Goal: Task Accomplishment & Management: Use online tool/utility

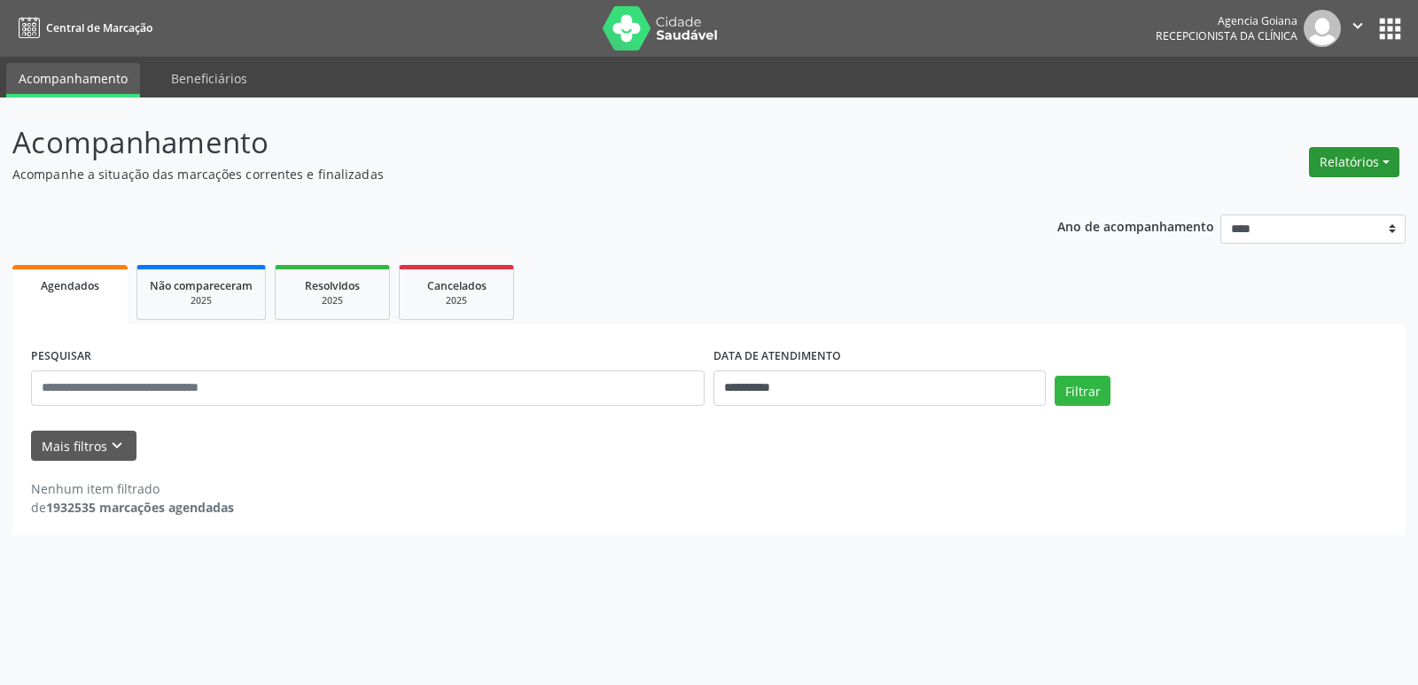
click at [1349, 167] on button "Relatórios" at bounding box center [1354, 162] width 90 height 30
click at [1286, 202] on link "Agendamentos" at bounding box center [1305, 200] width 191 height 25
select select "*"
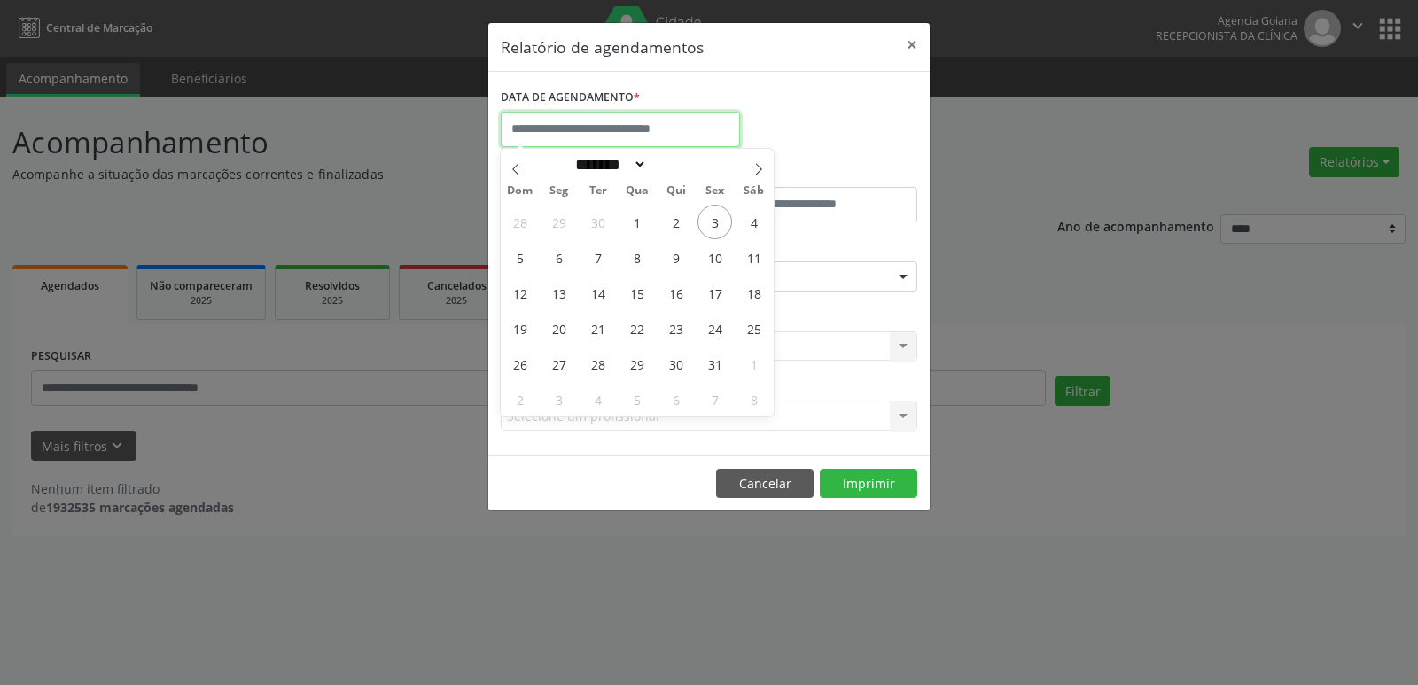
click at [654, 141] on input "text" at bounding box center [620, 129] width 239 height 35
click at [562, 262] on span "6" at bounding box center [559, 257] width 35 height 35
type input "**********"
click at [562, 262] on span "6" at bounding box center [559, 257] width 35 height 35
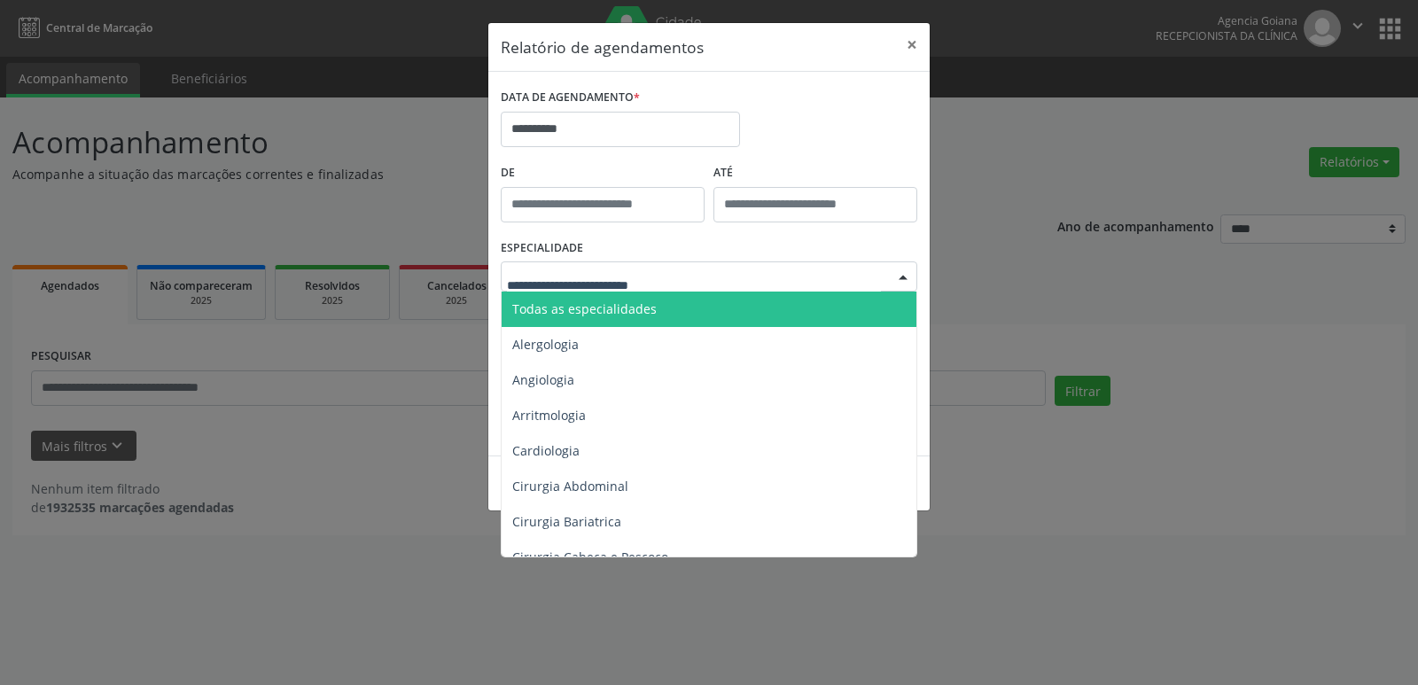
click at [607, 307] on span "Todas as especialidades" at bounding box center [584, 308] width 144 height 17
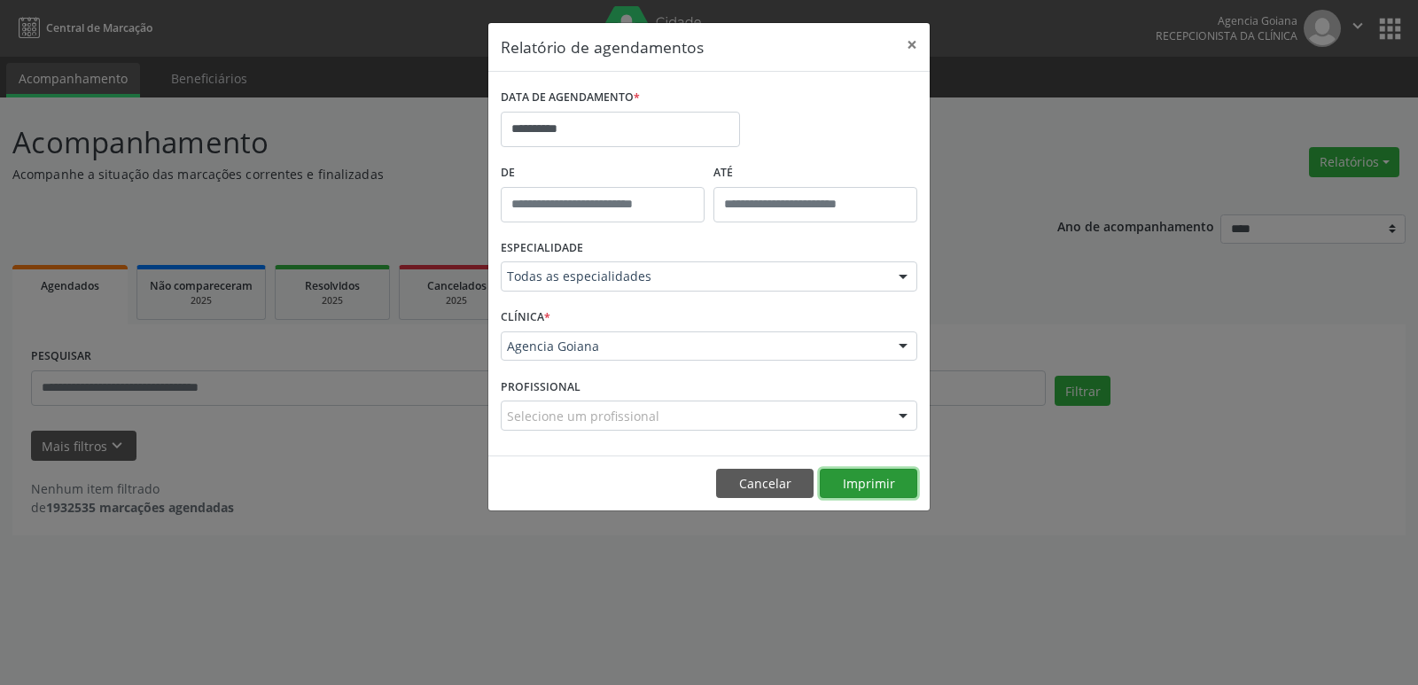
click at [869, 489] on button "Imprimir" at bounding box center [868, 484] width 97 height 30
